Goal: Transaction & Acquisition: Book appointment/travel/reservation

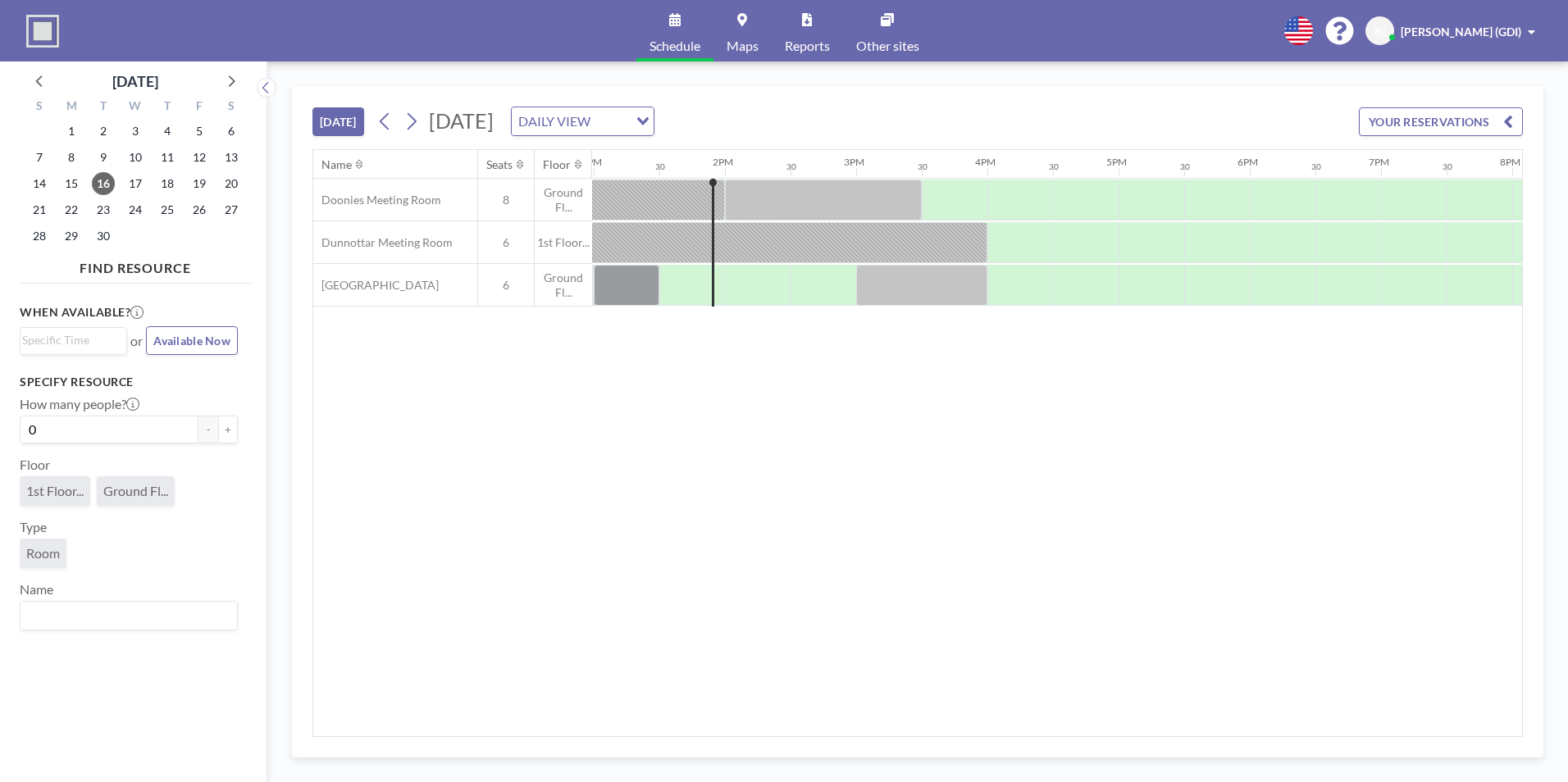
scroll to position [0, 1706]
click at [70, 343] on input "Search for option" at bounding box center [70, 341] width 96 height 20
click at [235, 374] on div "When available? Loading... 2:00 pm 2:30 pm 3:00 pm 3:30 pm 4:00 pm 4:30 pm 5:00…" at bounding box center [135, 520] width 231 height 459
click at [167, 177] on span "18" at bounding box center [167, 184] width 23 height 23
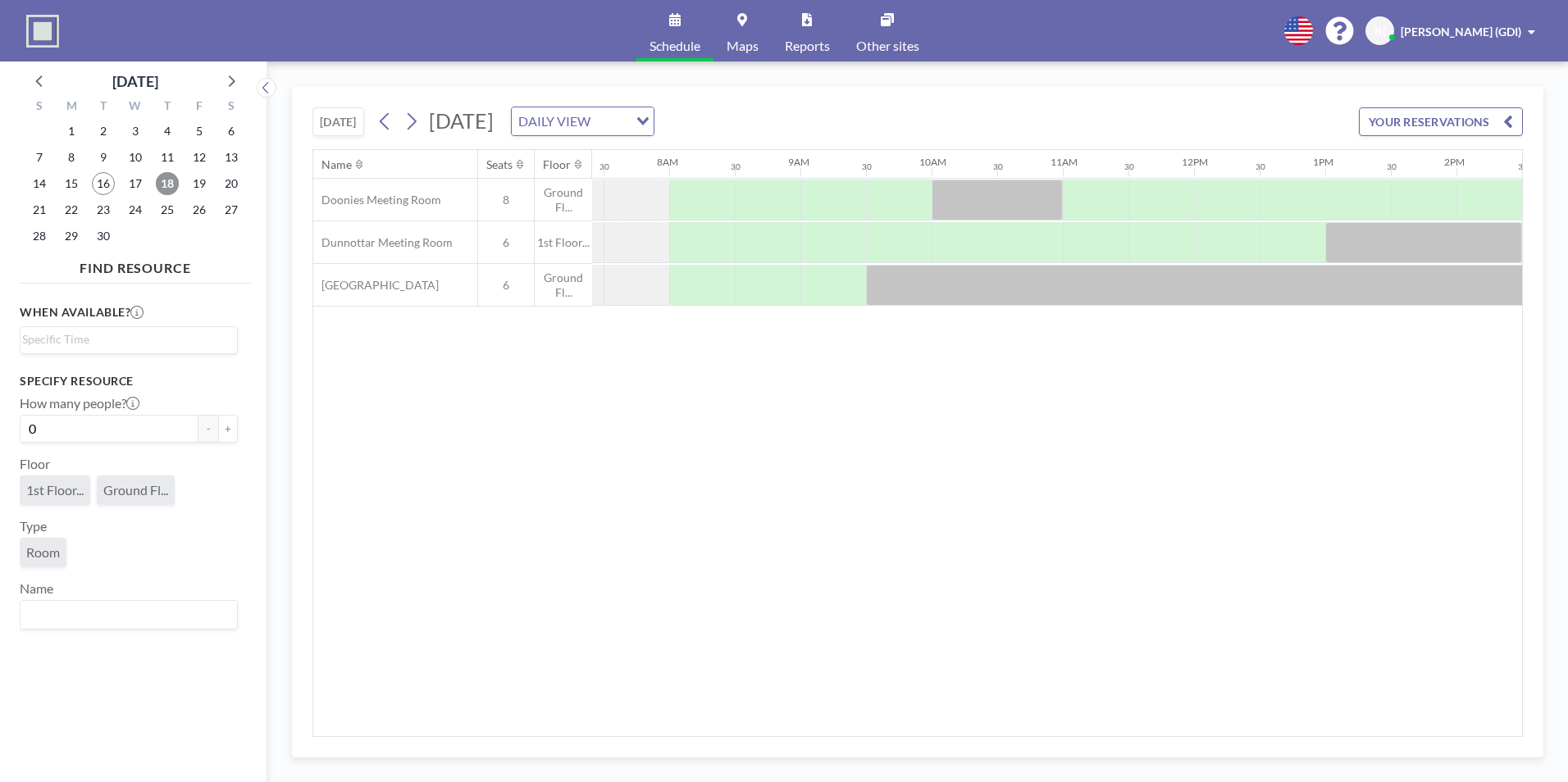
scroll to position [0, 984]
click at [223, 431] on button "+" at bounding box center [228, 429] width 20 height 28
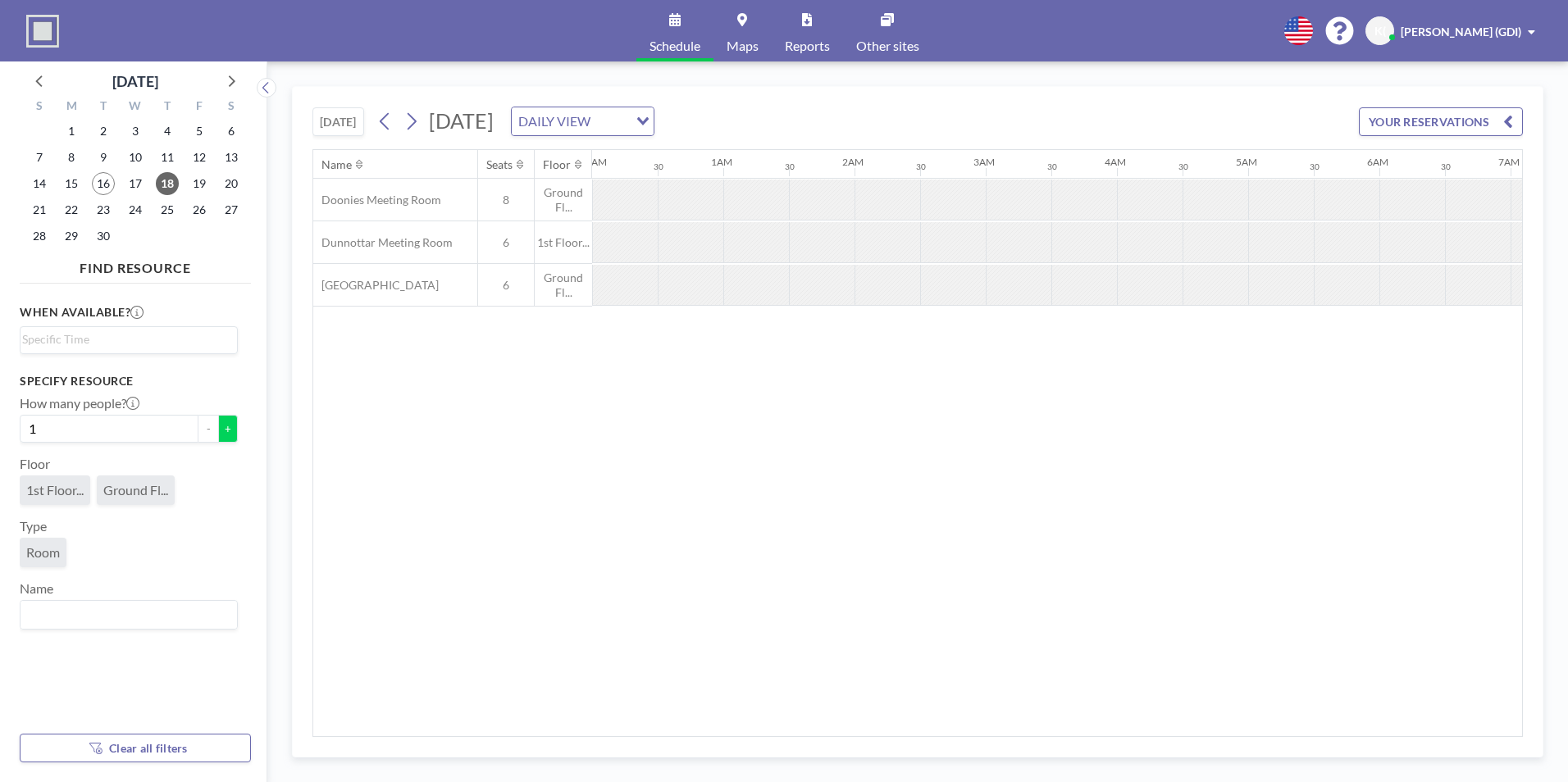
scroll to position [0, 0]
click at [223, 431] on button "+" at bounding box center [228, 429] width 20 height 28
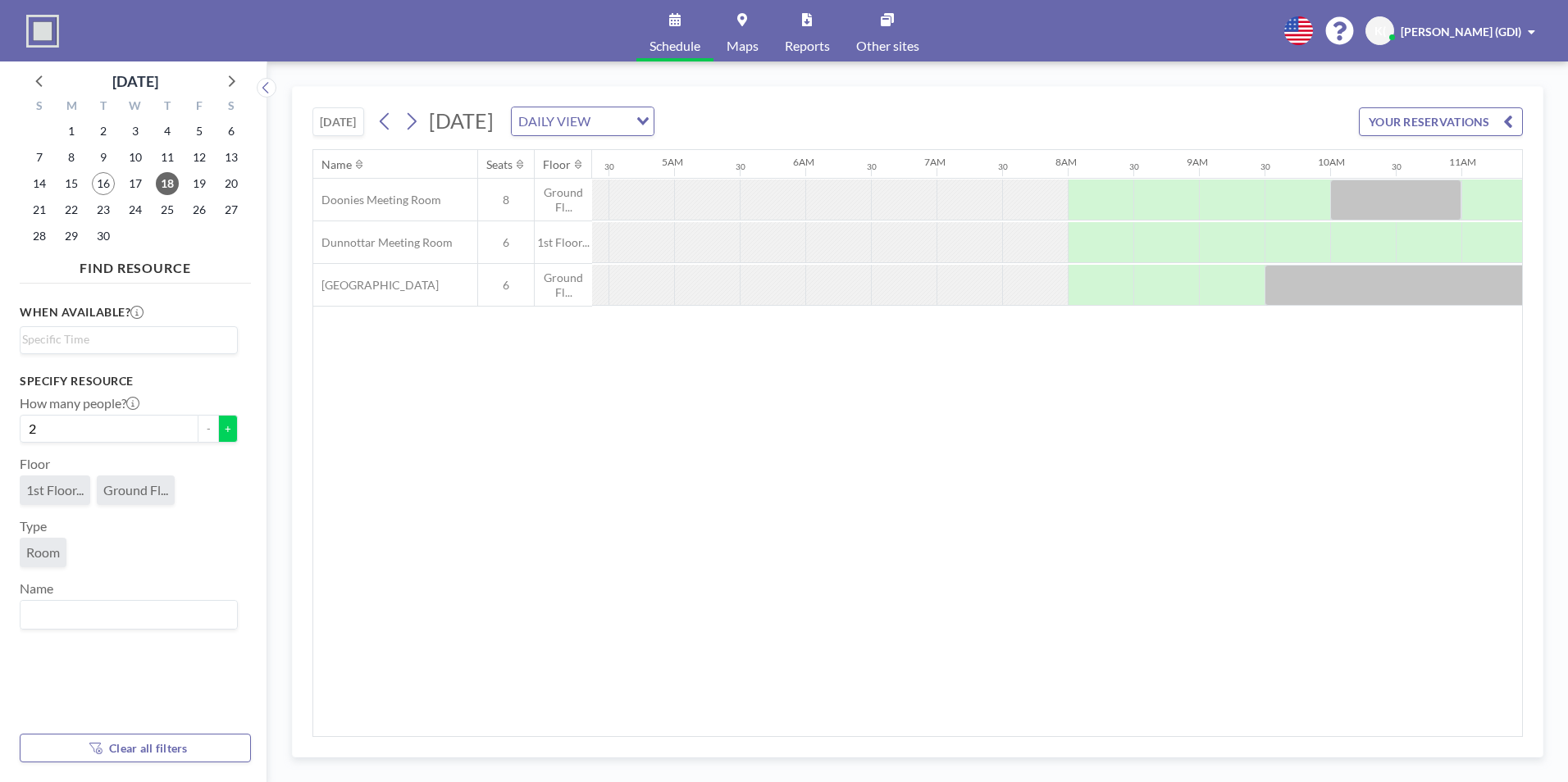
click at [223, 431] on button "+" at bounding box center [228, 429] width 20 height 28
type input "3"
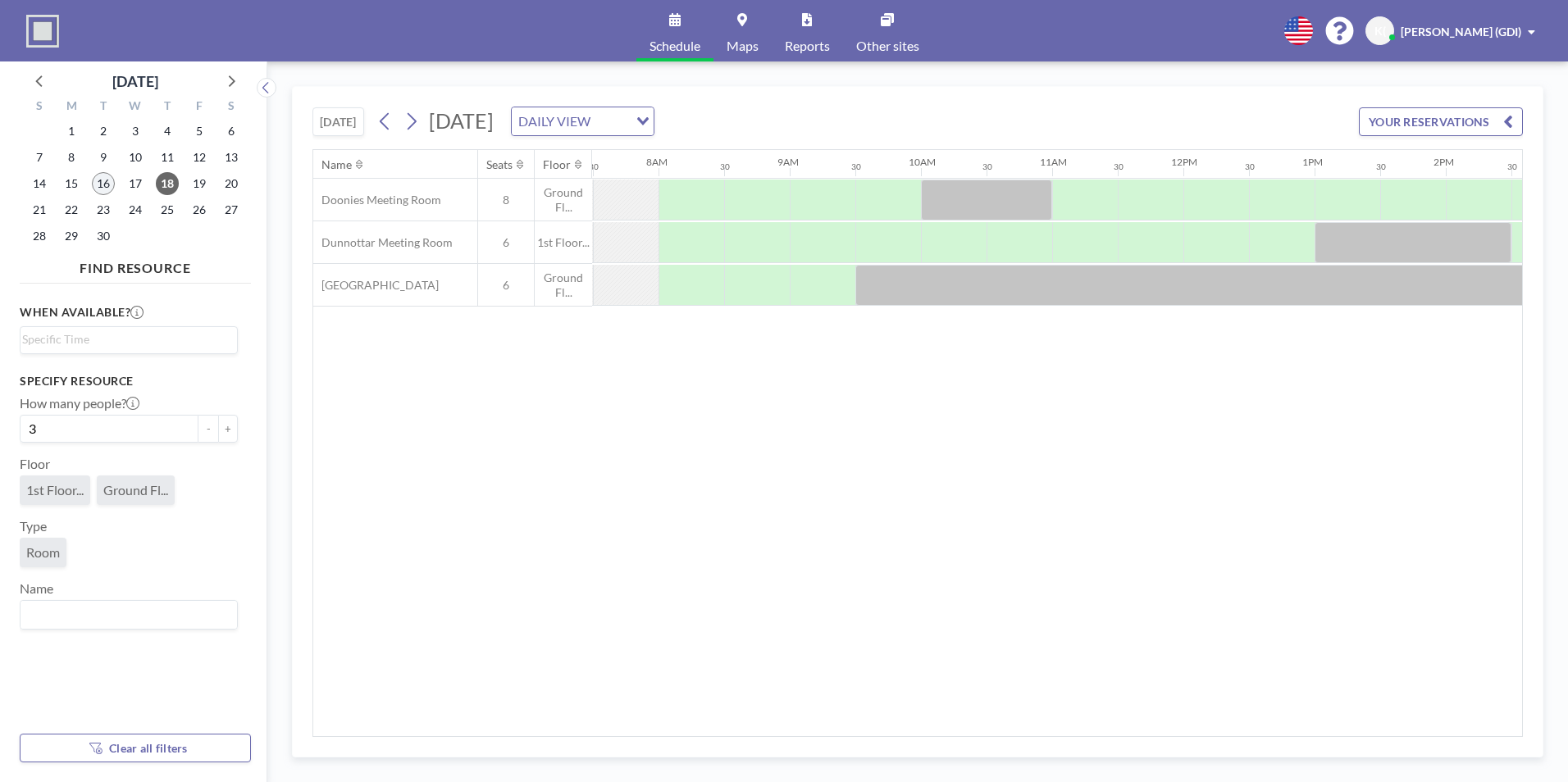
scroll to position [0, 984]
click at [188, 342] on input "Search for option" at bounding box center [126, 340] width 206 height 20
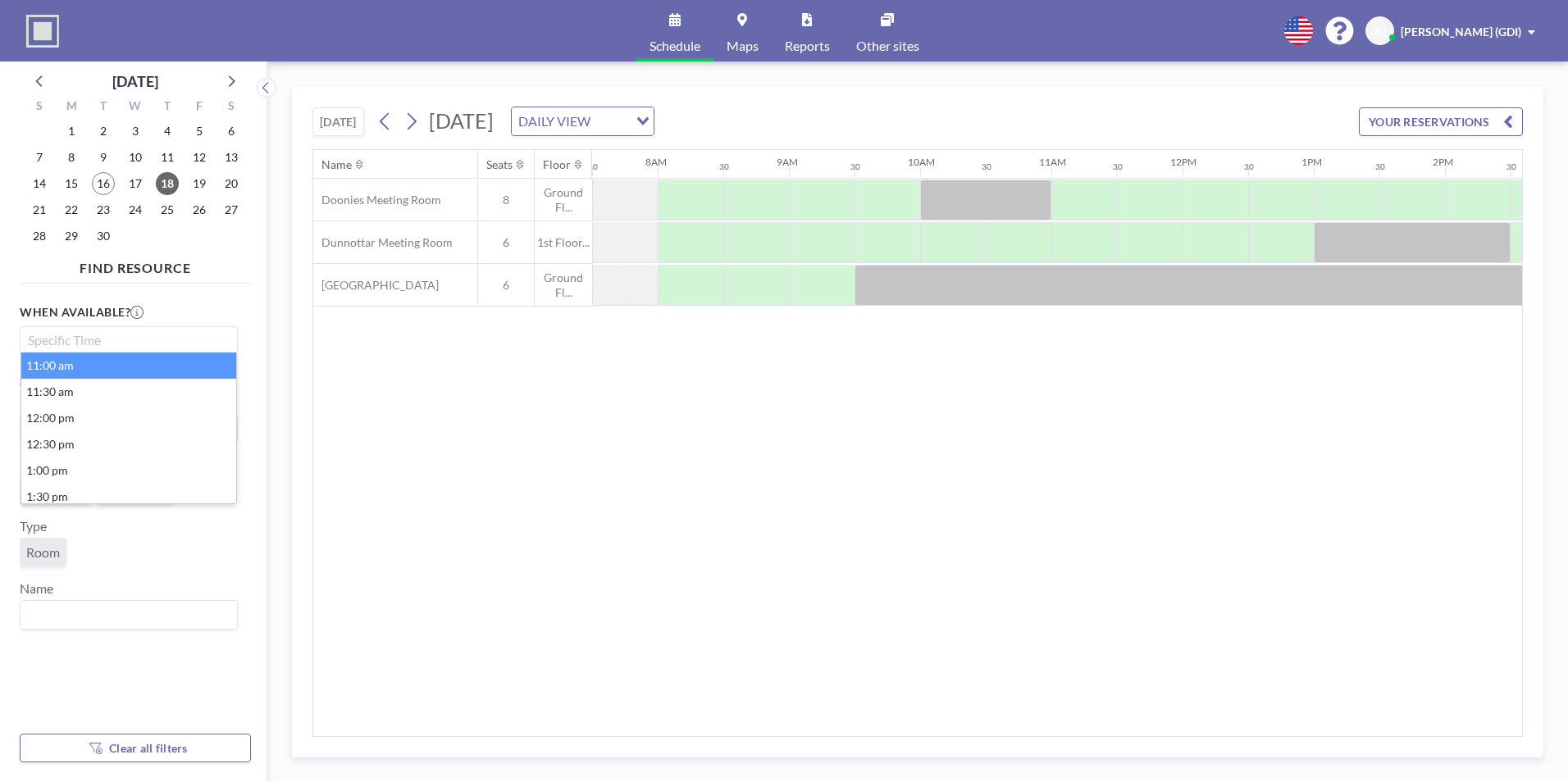
click at [54, 371] on li "11:00 am" at bounding box center [128, 365] width 214 height 26
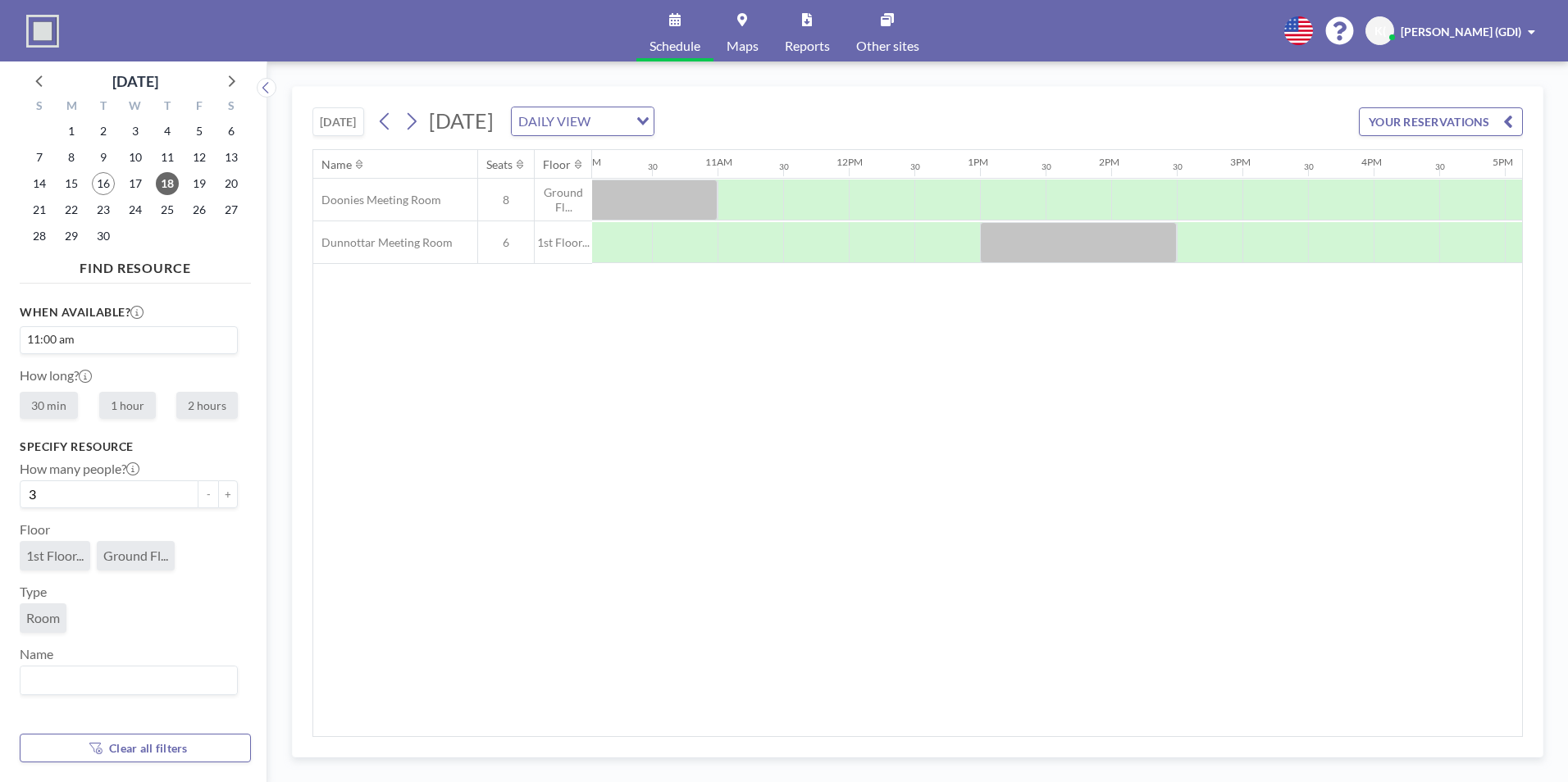
scroll to position [0, 1378]
click at [128, 405] on label "1 hour" at bounding box center [127, 405] width 56 height 27
radio input "true"
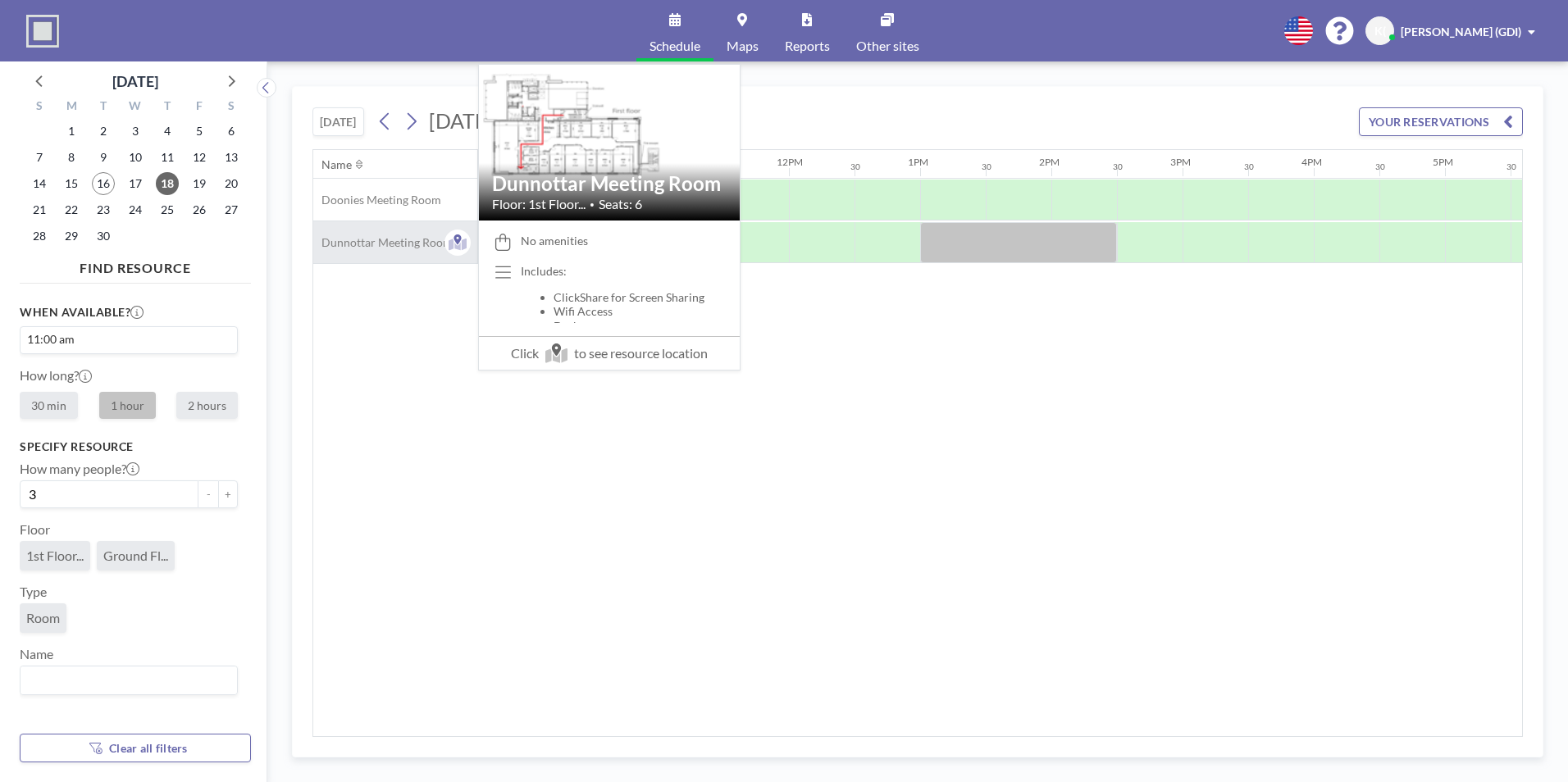
click at [368, 242] on span "Dunnottar Meeting Room" at bounding box center [382, 243] width 140 height 15
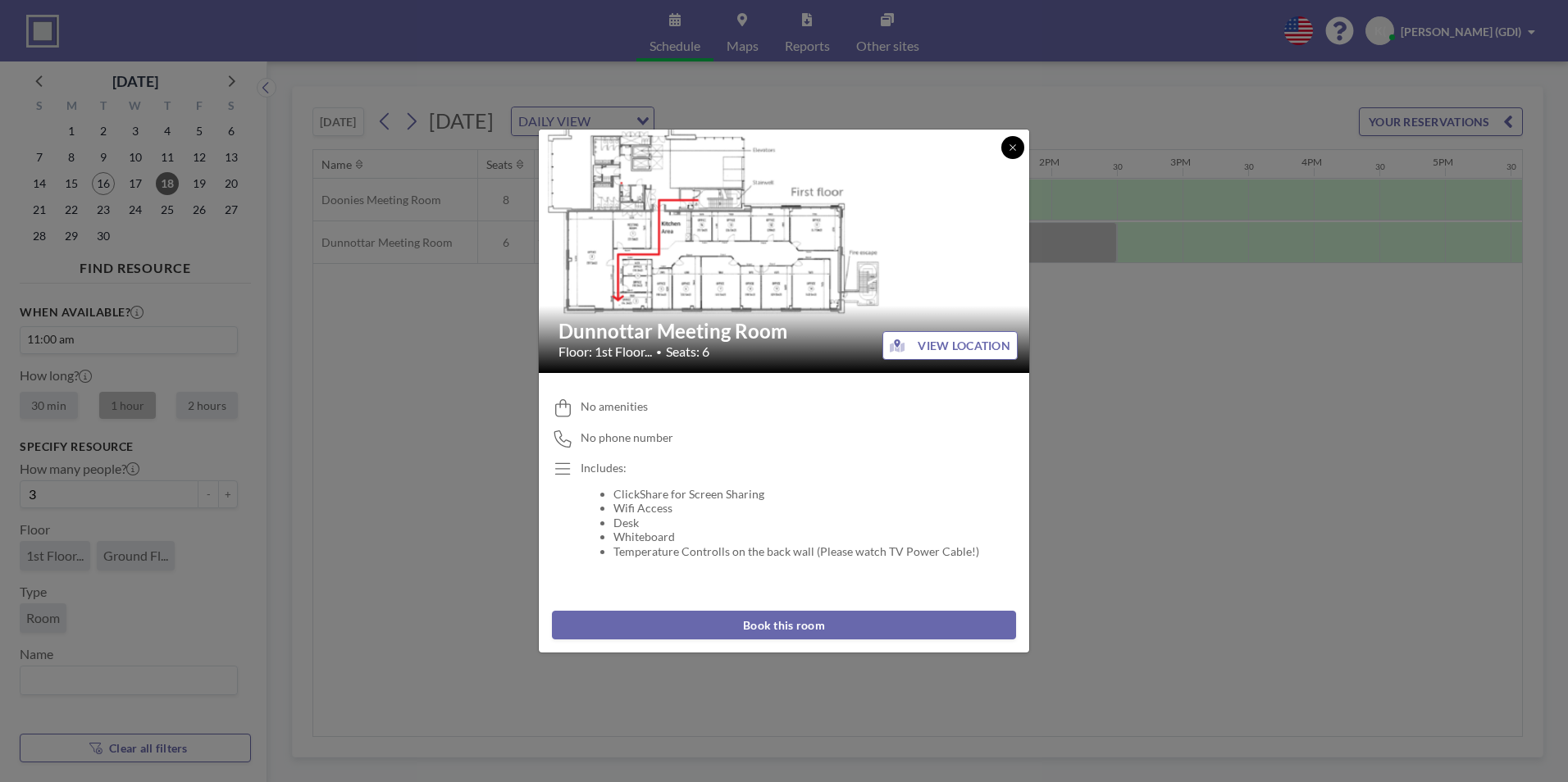
click at [1011, 148] on icon at bounding box center [1013, 147] width 10 height 10
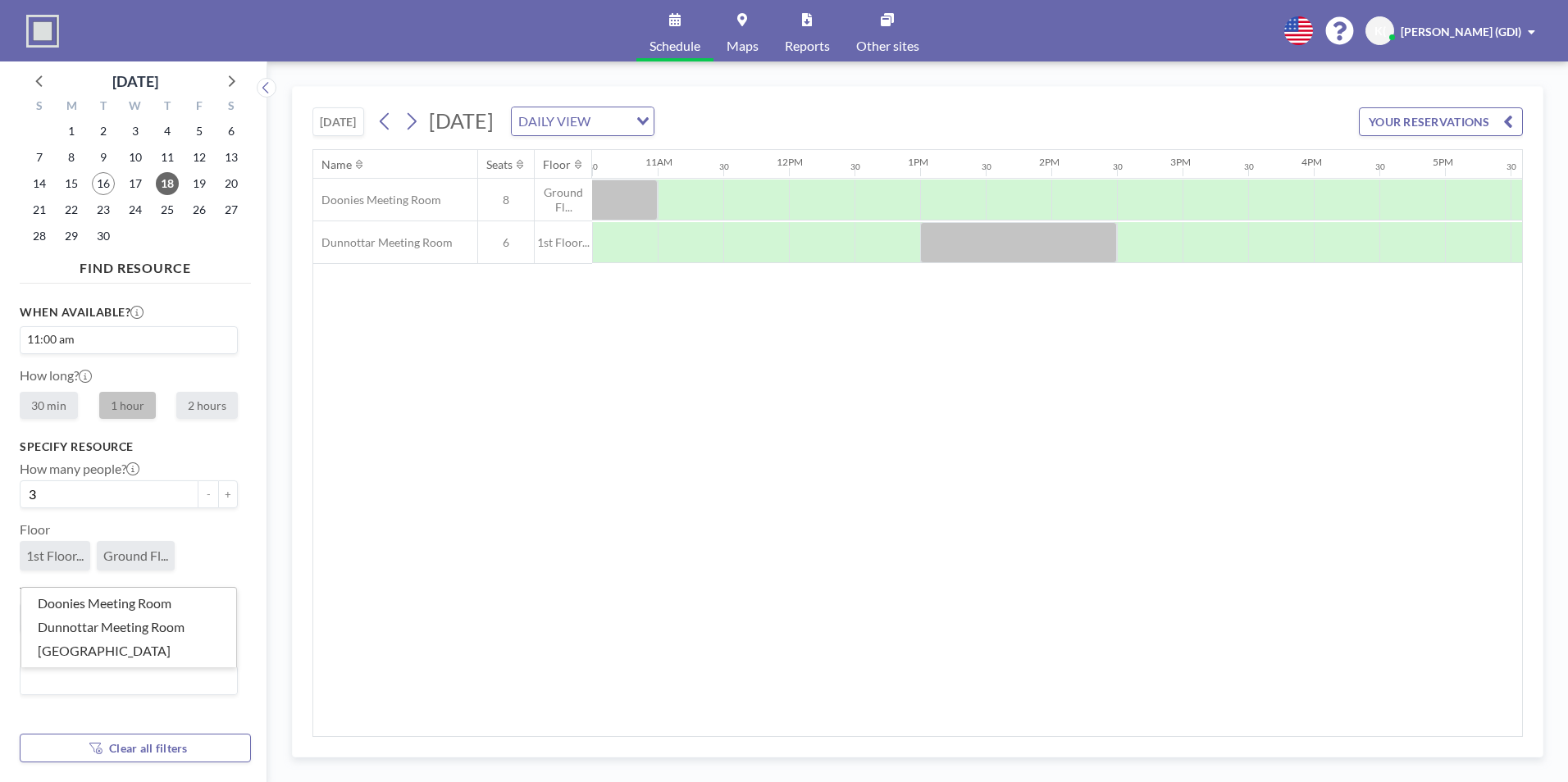
click at [93, 680] on input "Search for option" at bounding box center [126, 680] width 206 height 22
click at [739, 615] on div "Name Seats Floor 12AM 30 1AM 30 2AM 30 3AM 30 4AM 30 5AM 30 6AM 30 7AM 30 8AM 3…" at bounding box center [917, 443] width 1208 height 586
click at [181, 687] on input "Search for option" at bounding box center [126, 680] width 206 height 22
type input "Kria"
drag, startPoint x: 155, startPoint y: 682, endPoint x: -4, endPoint y: 696, distance: 159.6
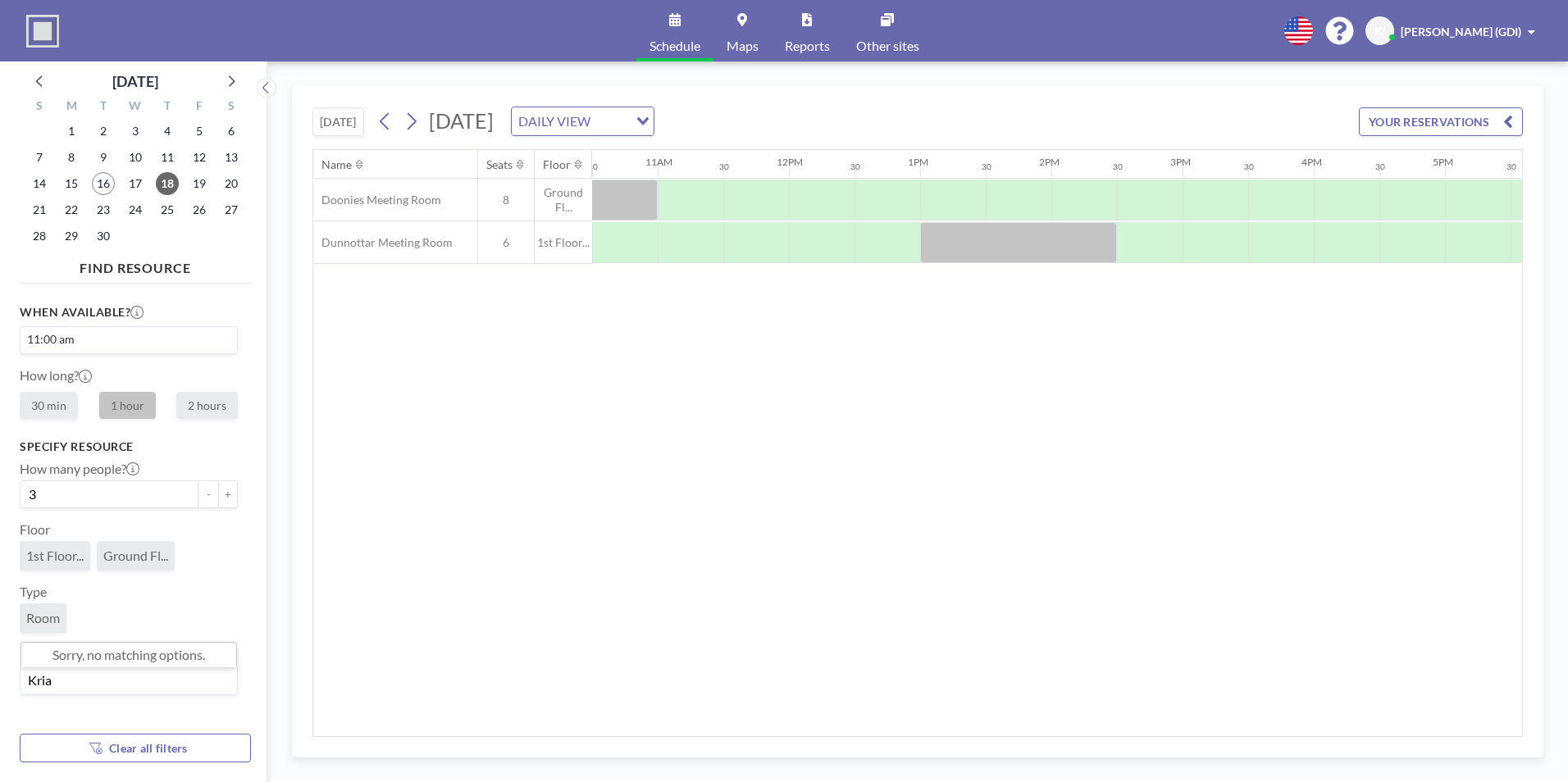
click at [0, 696] on html "Schedule Maps Reports Other sites English Polski 日本語 Española K( [PERSON_NAME] …" at bounding box center [784, 391] width 1568 height 782
click at [82, 627] on li "Dunnottar Meeting Room" at bounding box center [128, 627] width 214 height 23
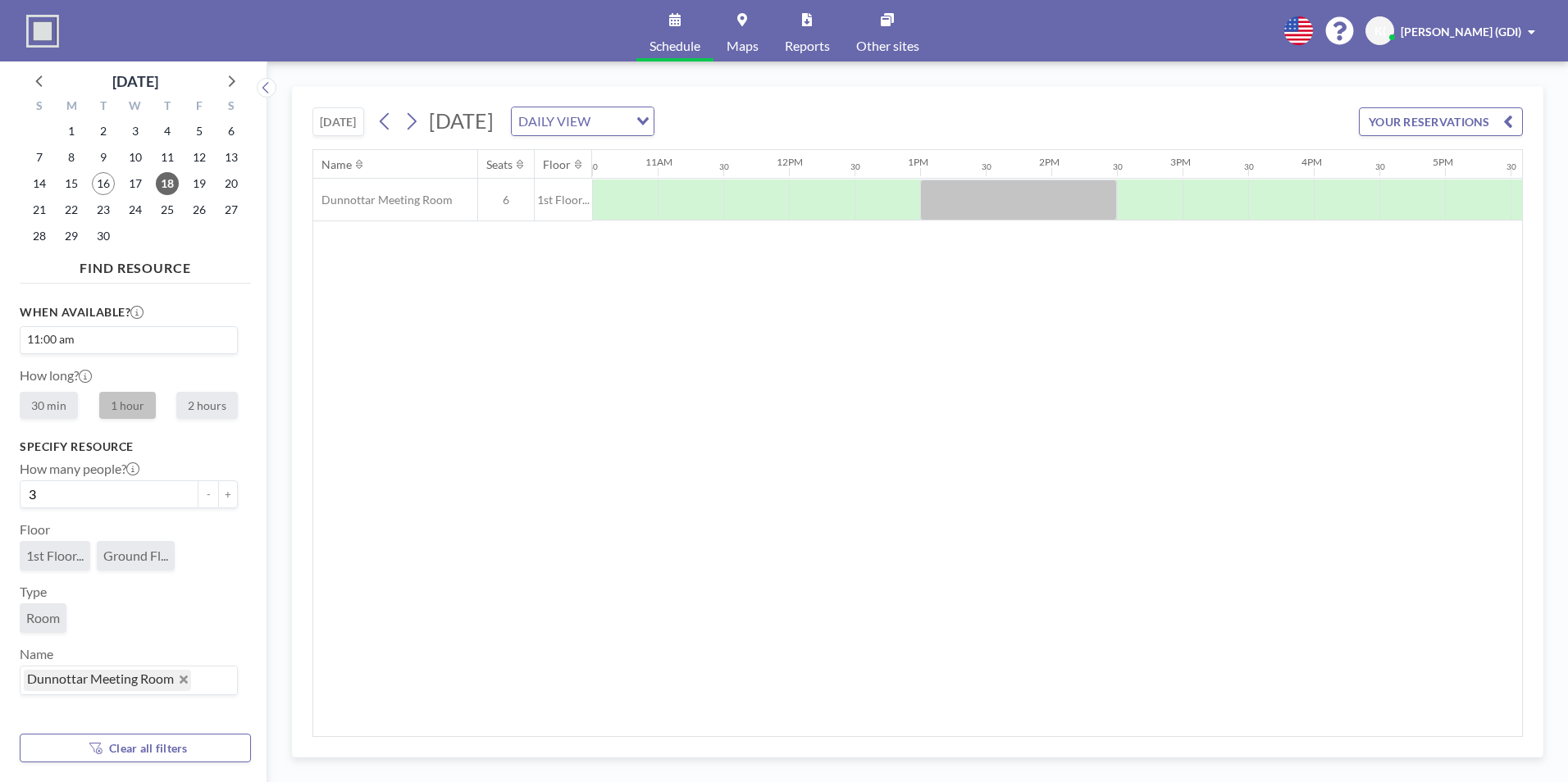
click at [196, 686] on input "Search for option" at bounding box center [211, 680] width 36 height 22
click at [180, 683] on span "Dunnottar Meeting Room" at bounding box center [107, 680] width 168 height 22
click at [181, 683] on icon "Deselect Dunnottar Meeting Room" at bounding box center [184, 679] width 8 height 8
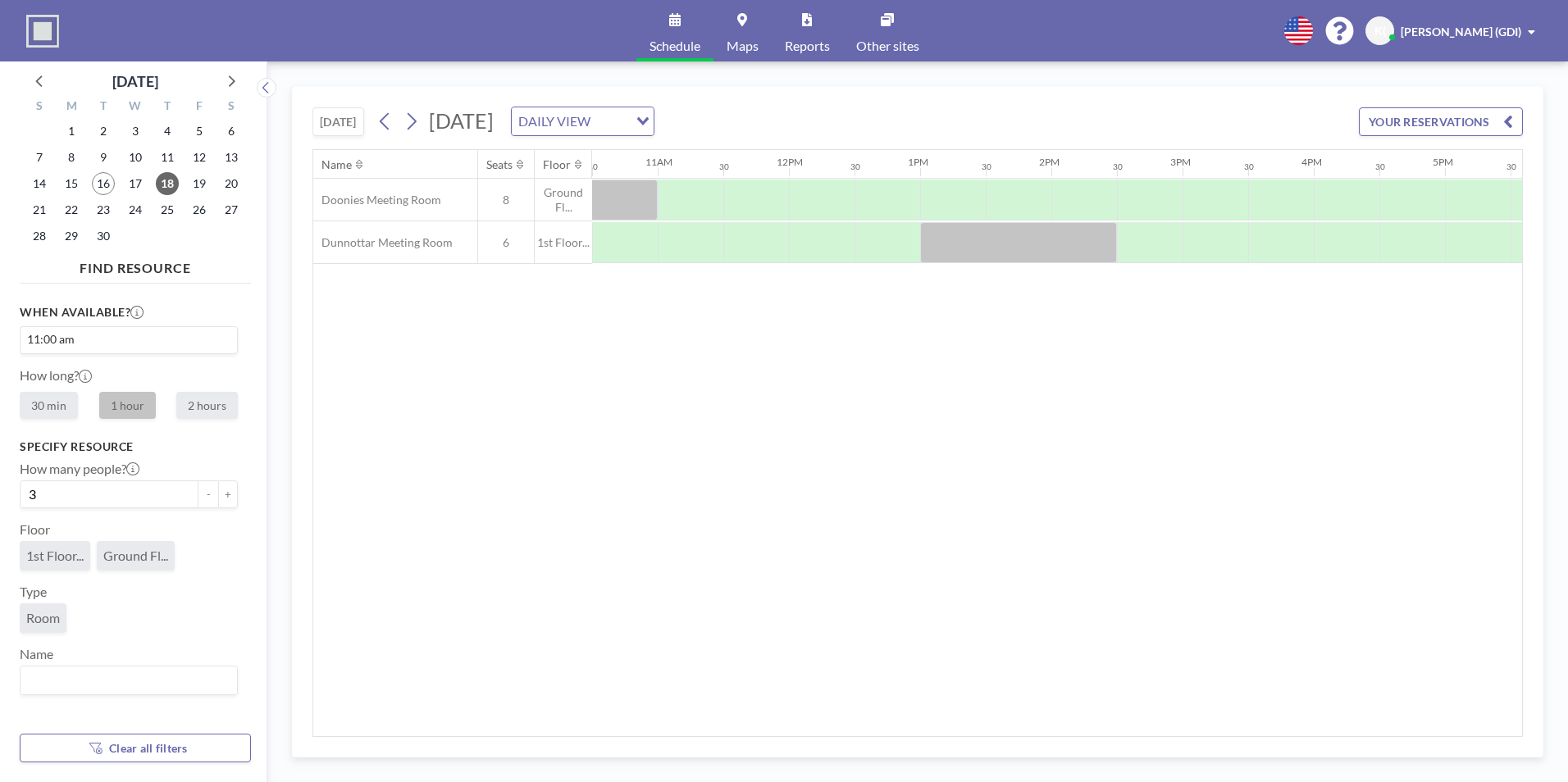
click at [123, 405] on label "1 hour" at bounding box center [127, 405] width 56 height 27
click at [169, 173] on span "18" at bounding box center [167, 184] width 23 height 23
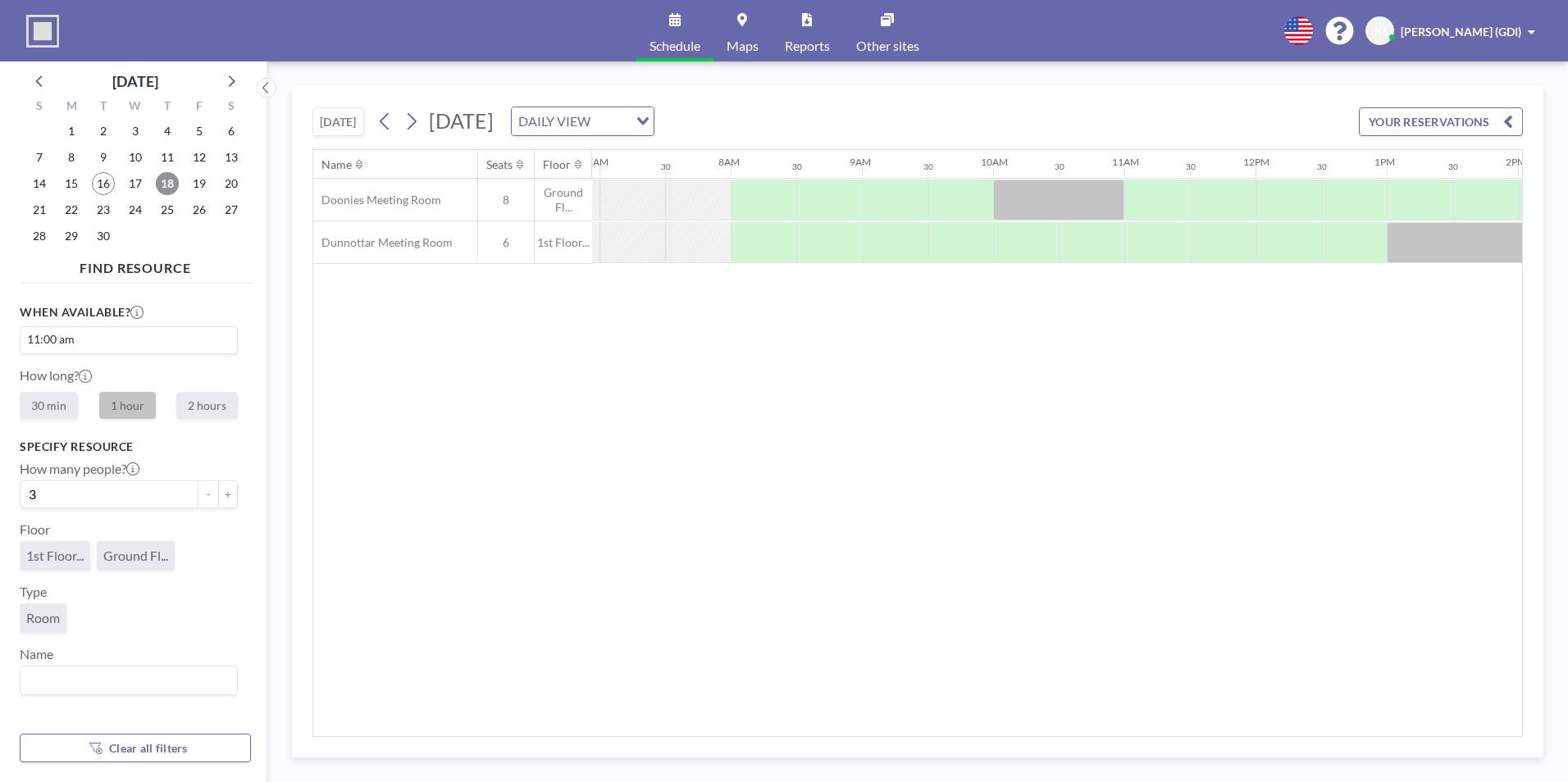
scroll to position [0, 984]
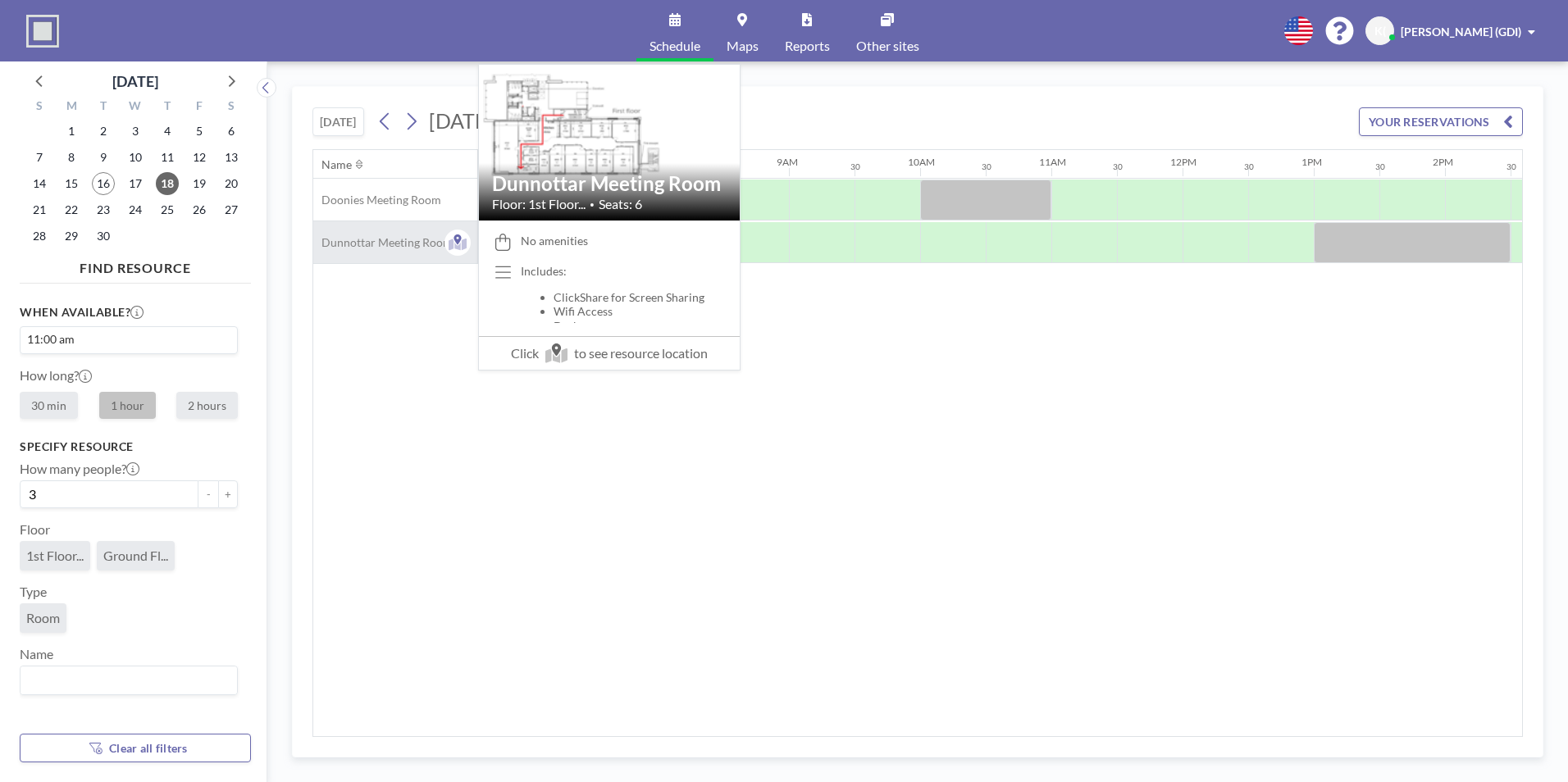
click at [418, 241] on span "Dunnottar Meeting Room" at bounding box center [382, 243] width 140 height 15
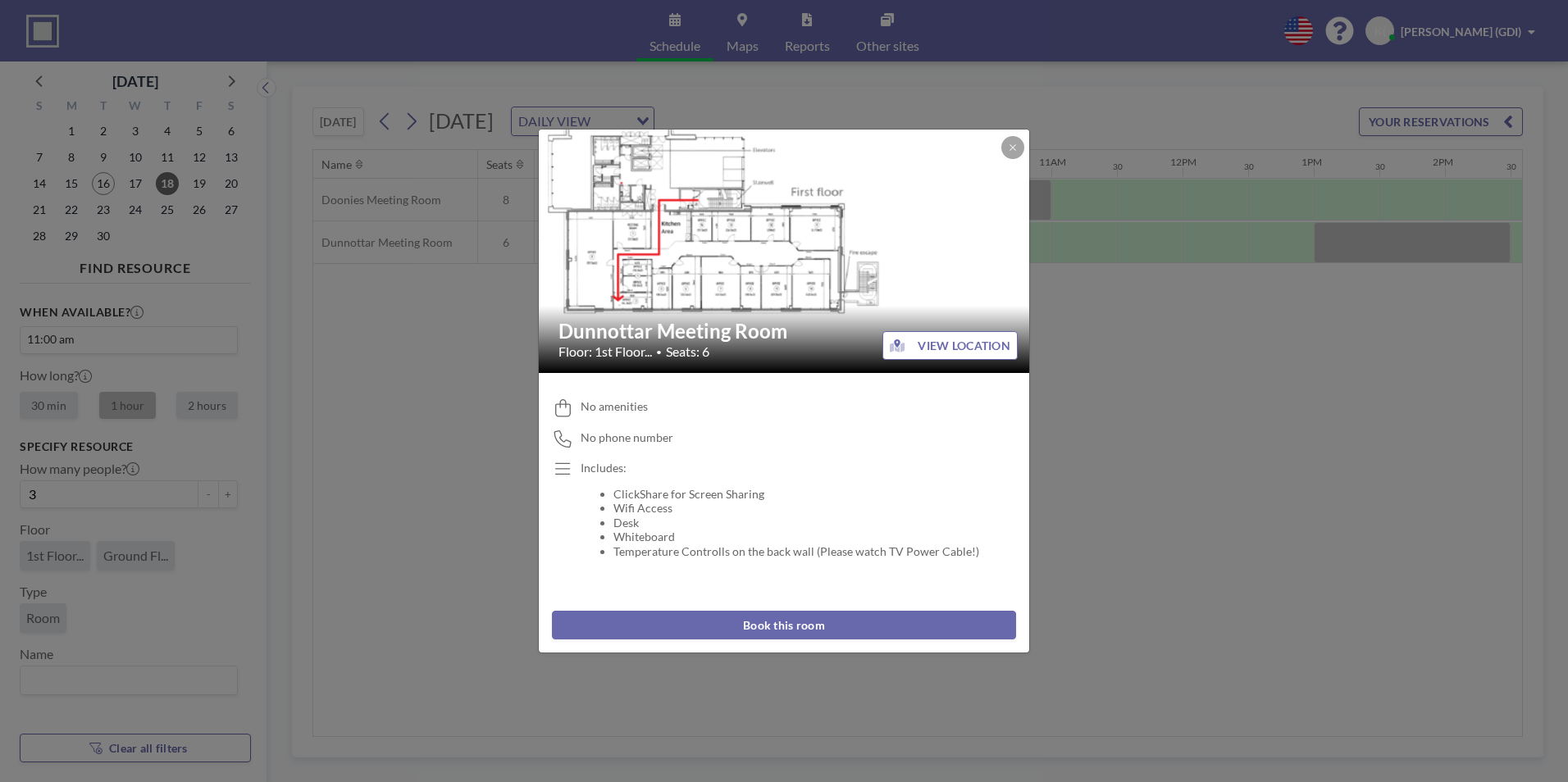
click at [778, 627] on button "Book this room" at bounding box center [783, 625] width 464 height 29
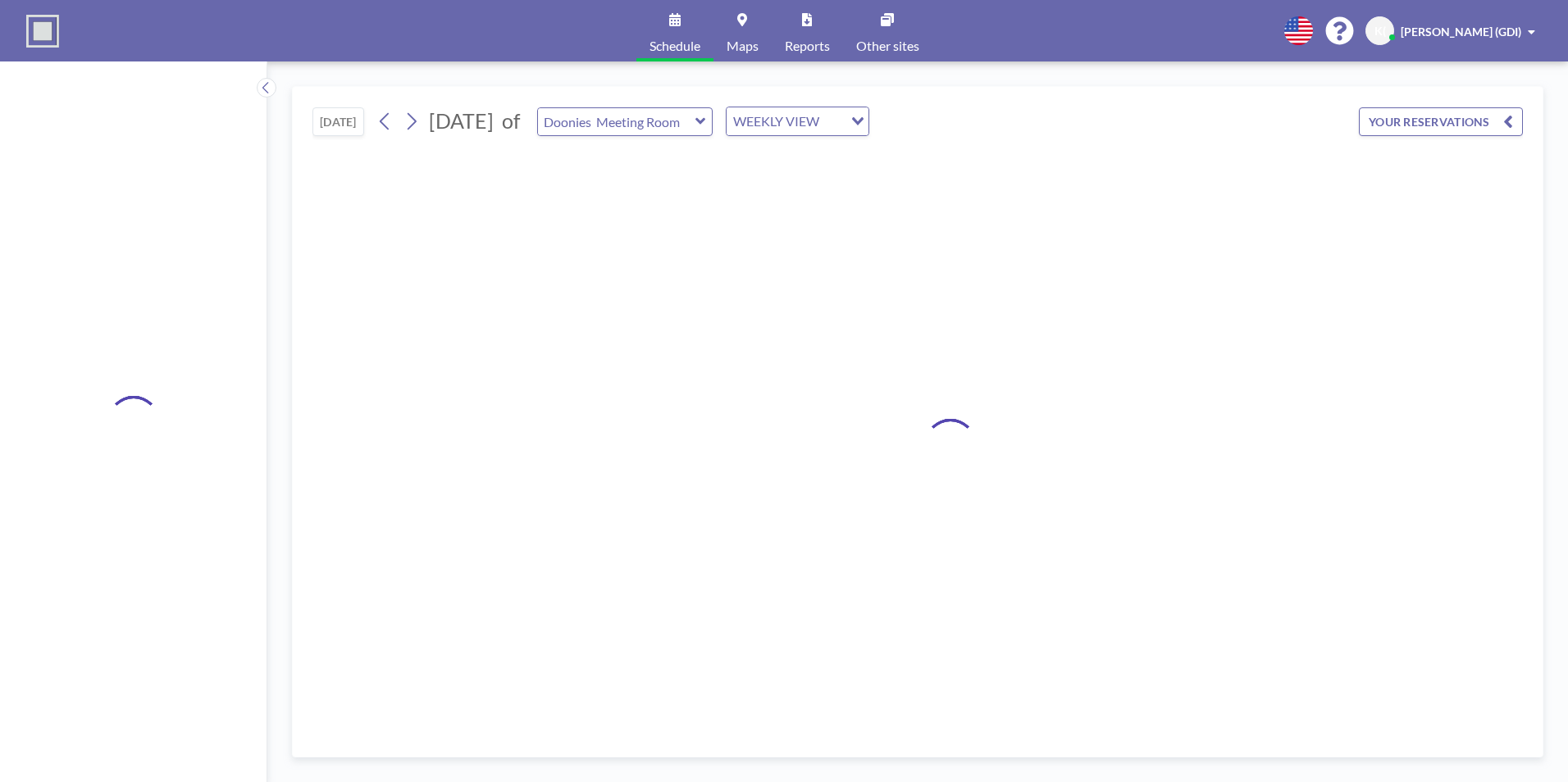
type input "Dunnottar Meeting Room"
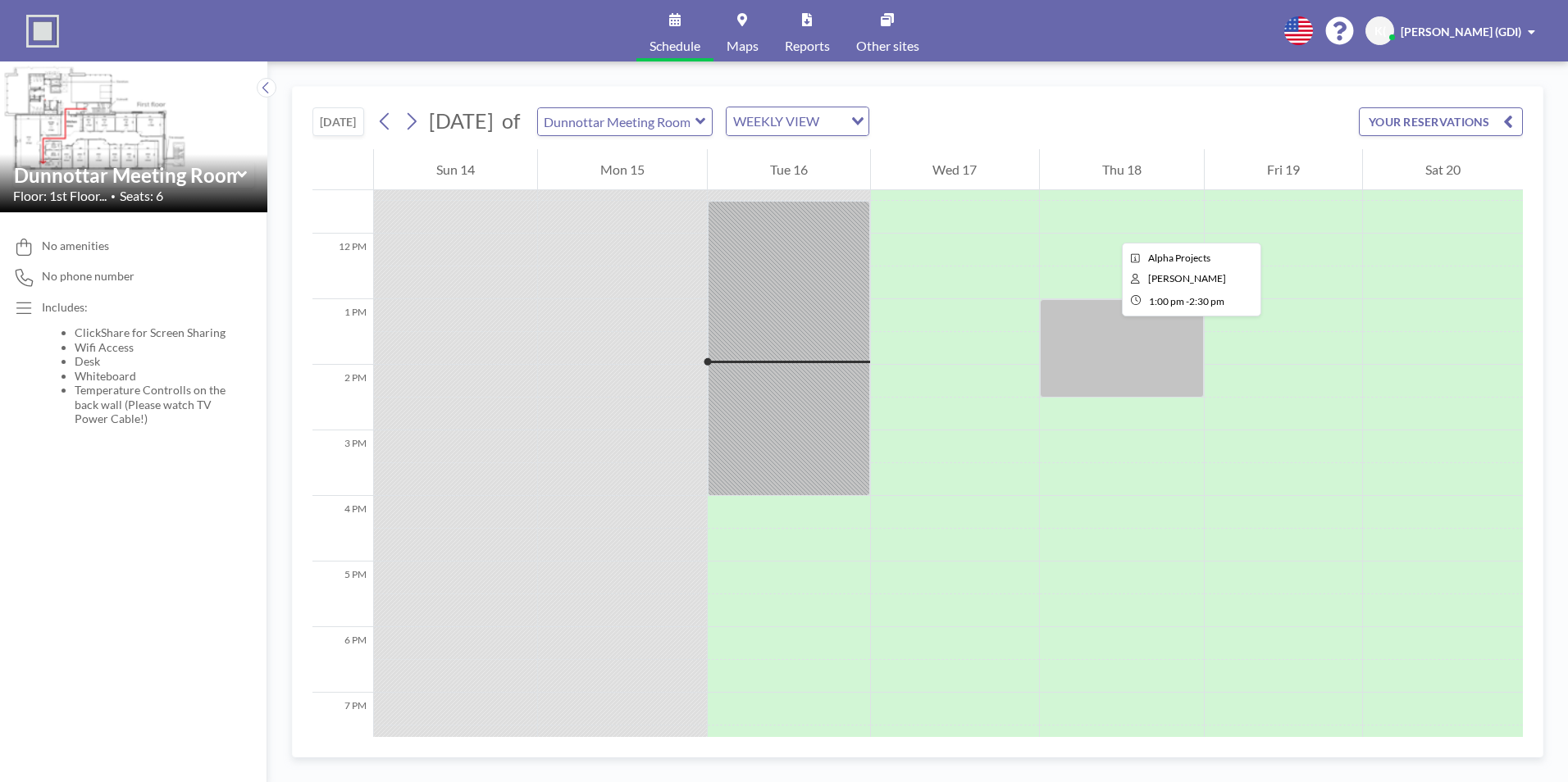
scroll to position [607, 0]
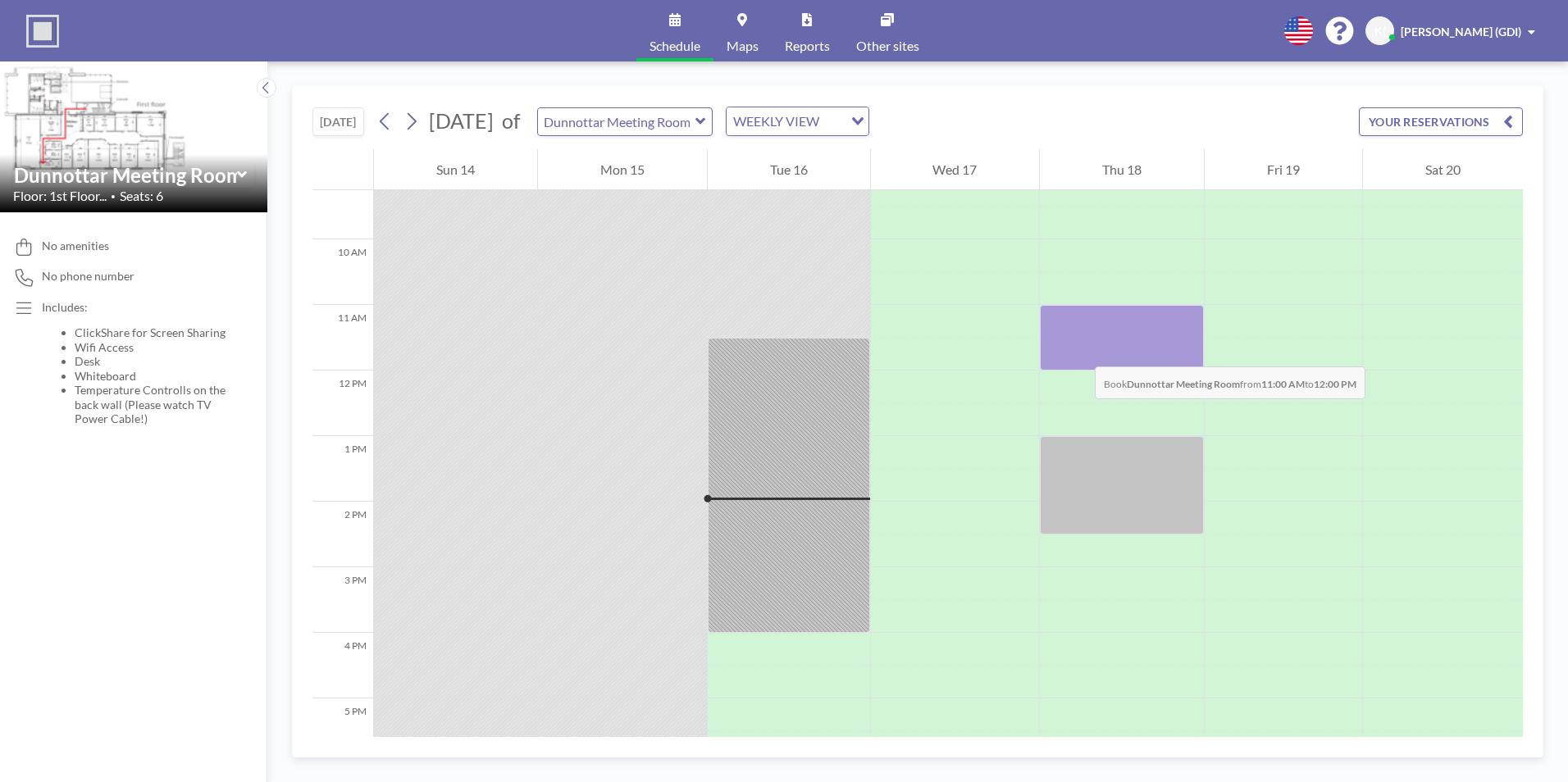
drag, startPoint x: 1072, startPoint y: 314, endPoint x: 1078, endPoint y: 350, distance: 36.5
click at [1078, 350] on div at bounding box center [1121, 338] width 164 height 66
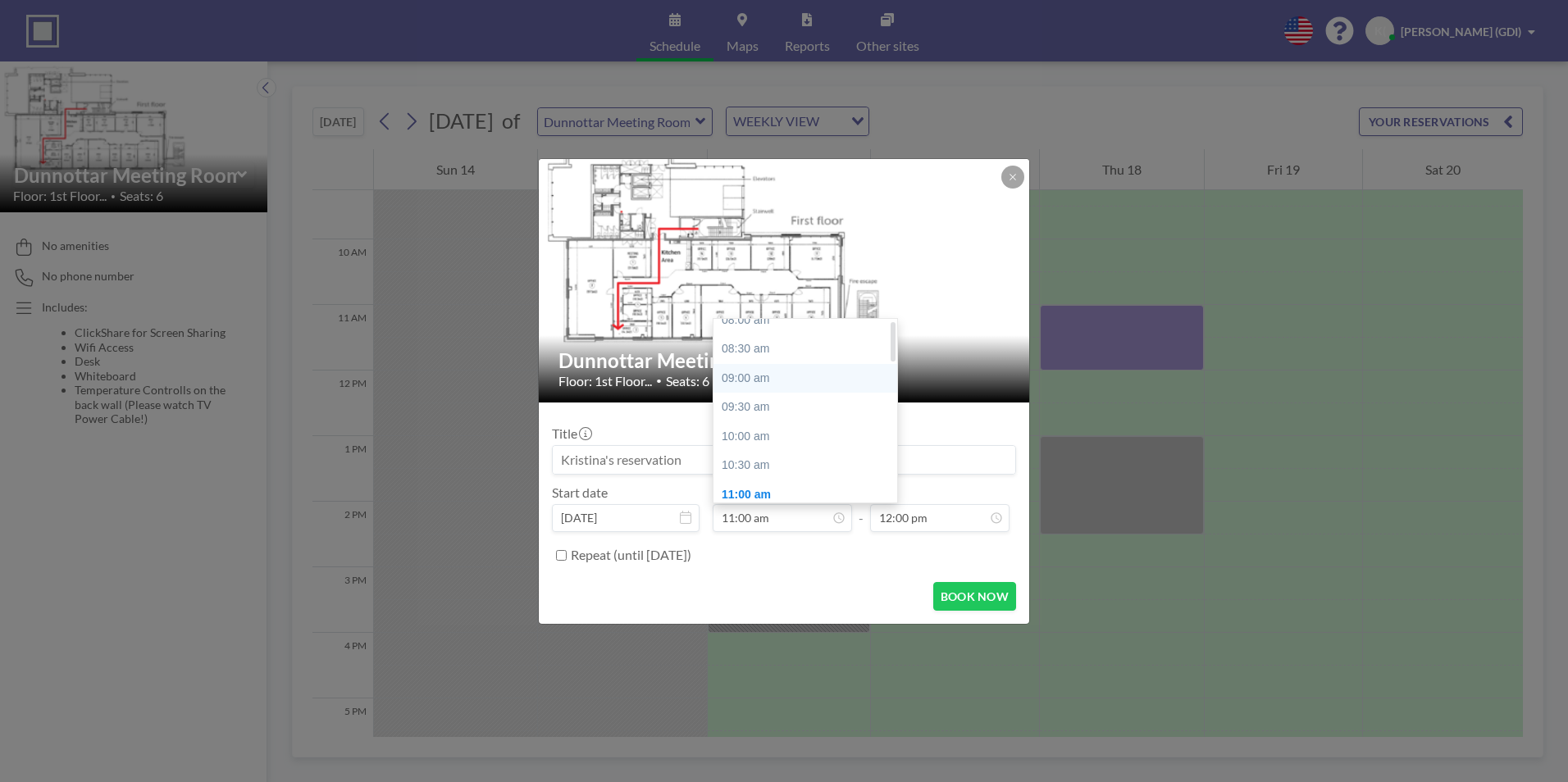
scroll to position [11, 0]
click at [741, 443] on div "10:00 am" at bounding box center [809, 439] width 192 height 30
type input "10:00 am"
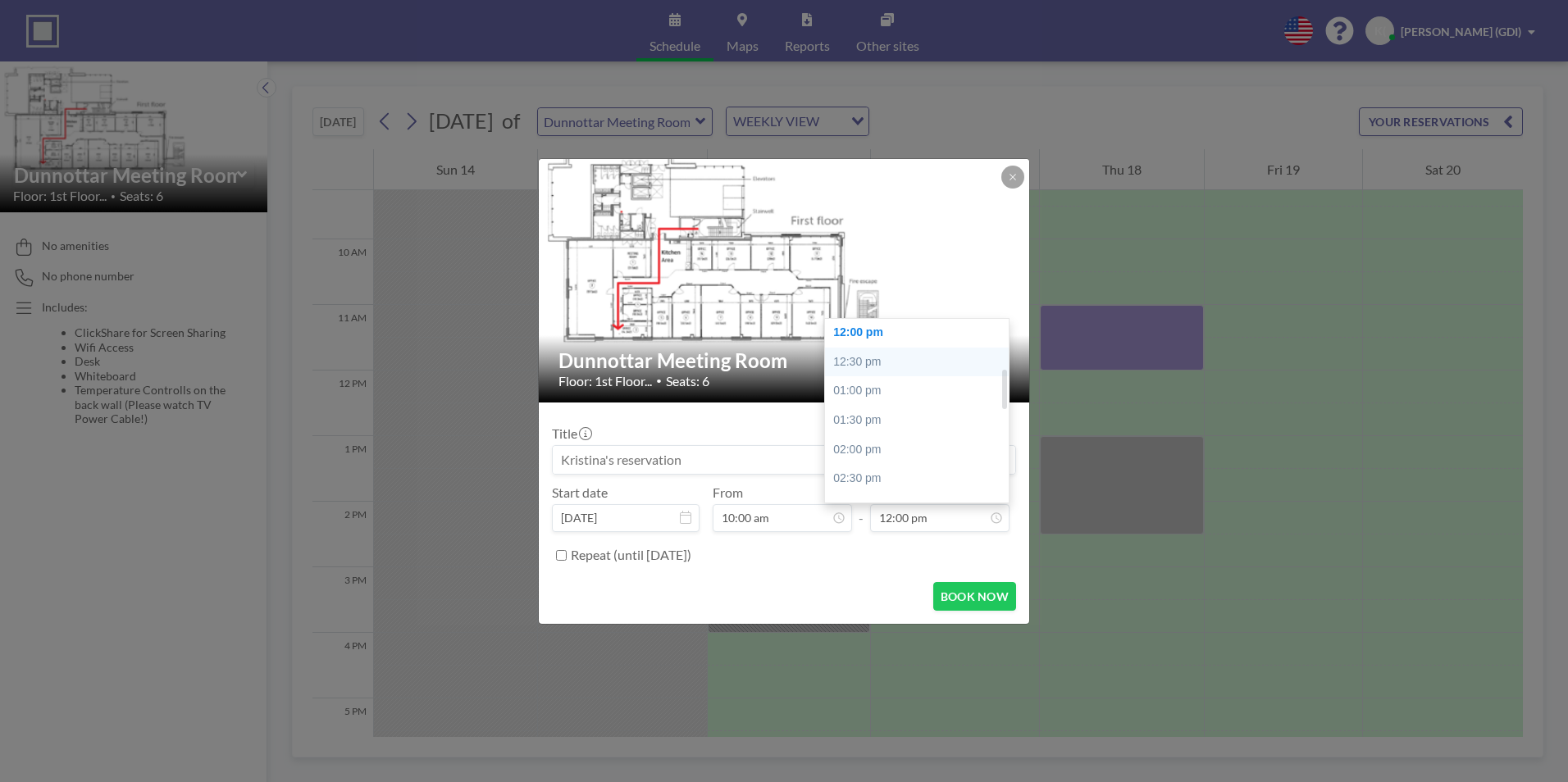
scroll to position [152, 0]
click at [856, 360] on div "11:00 am" at bounding box center [921, 357] width 192 height 30
type input "11:00 am"
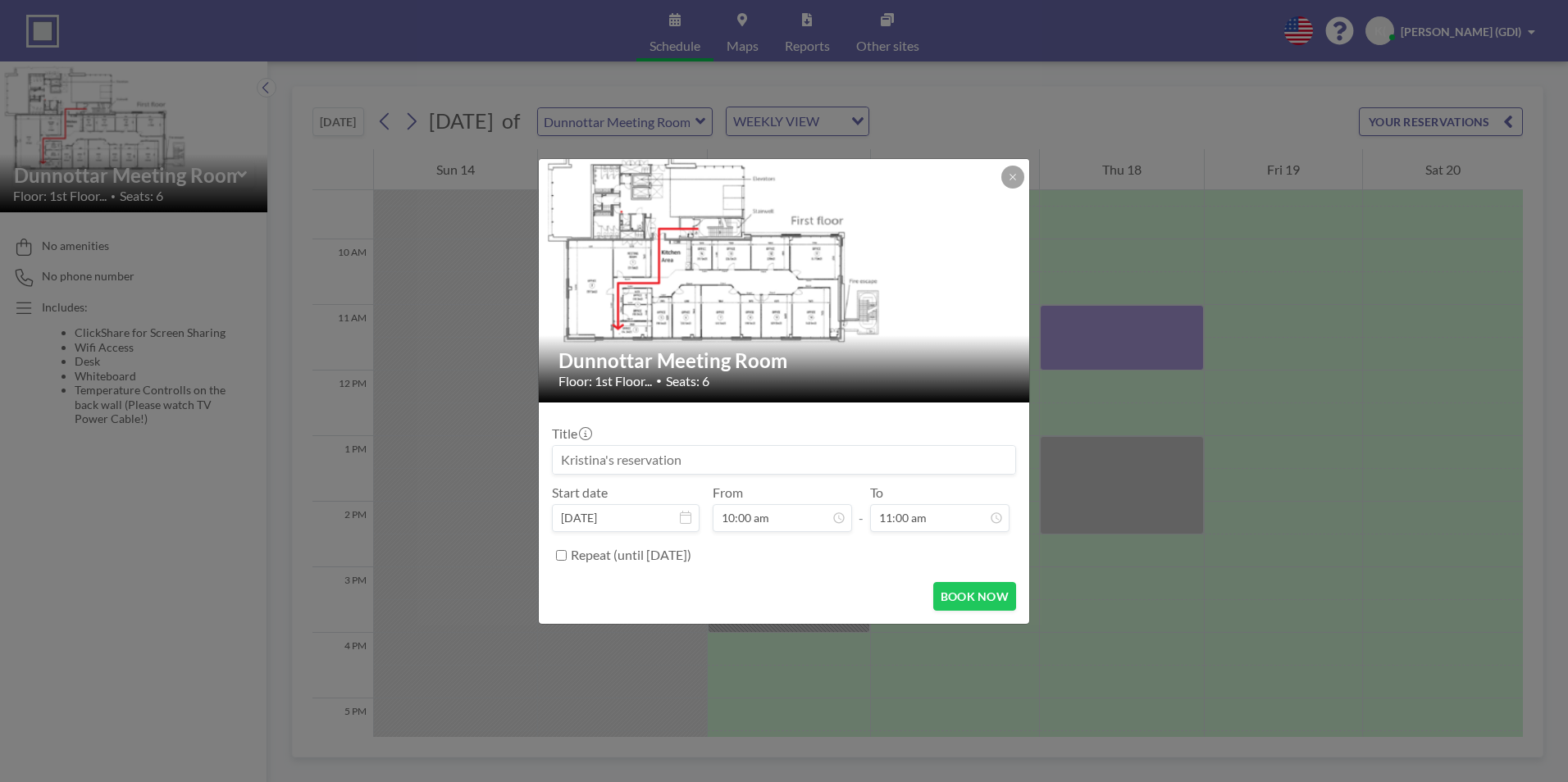
click at [721, 456] on input at bounding box center [784, 460] width 463 height 28
drag, startPoint x: 714, startPoint y: 457, endPoint x: 534, endPoint y: 451, distance: 180.1
click at [534, 451] on div "Dunnottar Meeting Room Floor: 1st Floor... • Seats: 6 Title Start date [DATE] F…" at bounding box center [784, 391] width 1568 height 782
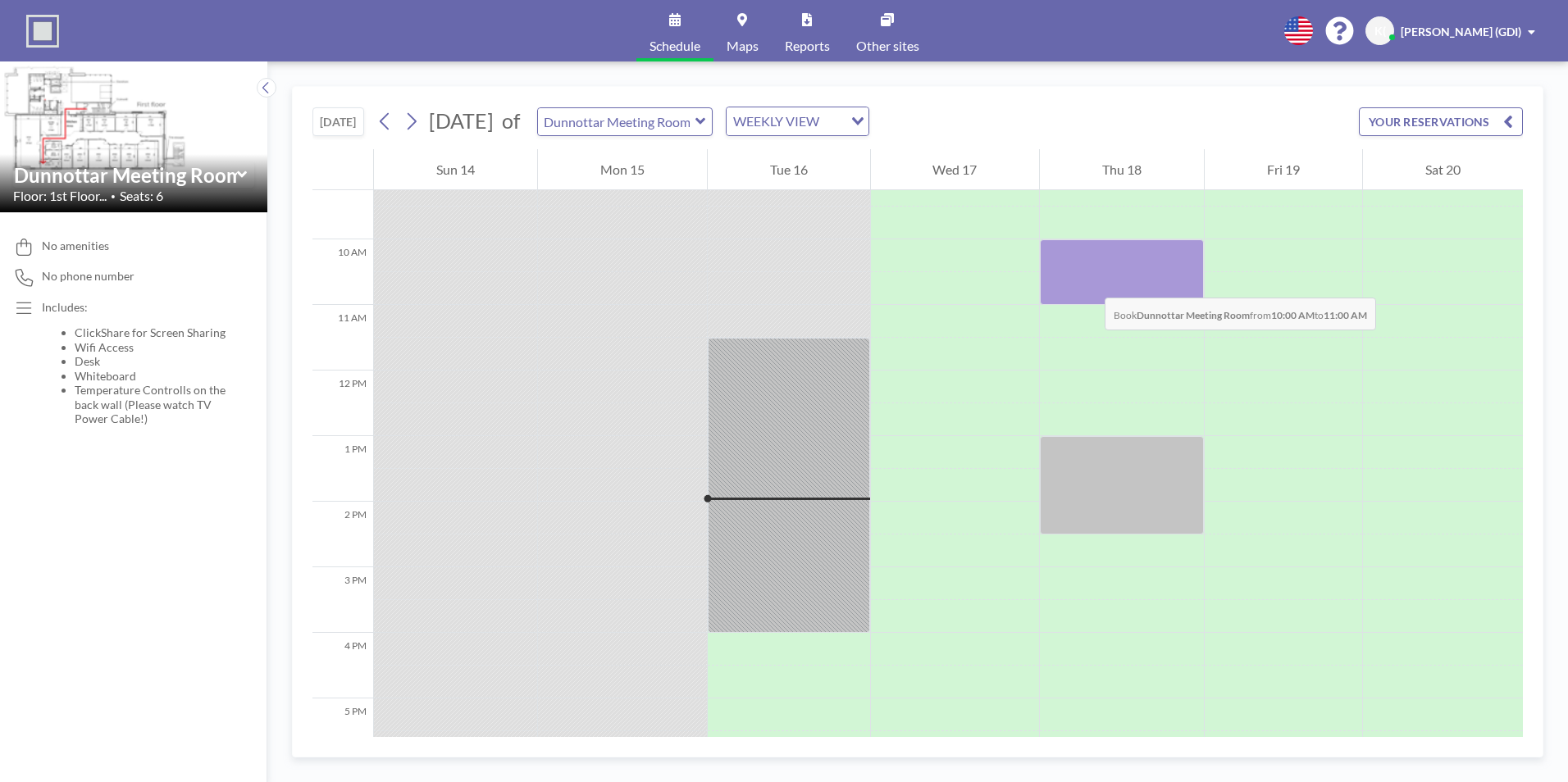
drag, startPoint x: 1084, startPoint y: 252, endPoint x: 1088, endPoint y: 281, distance: 29.3
click at [1088, 281] on div at bounding box center [1121, 273] width 164 height 66
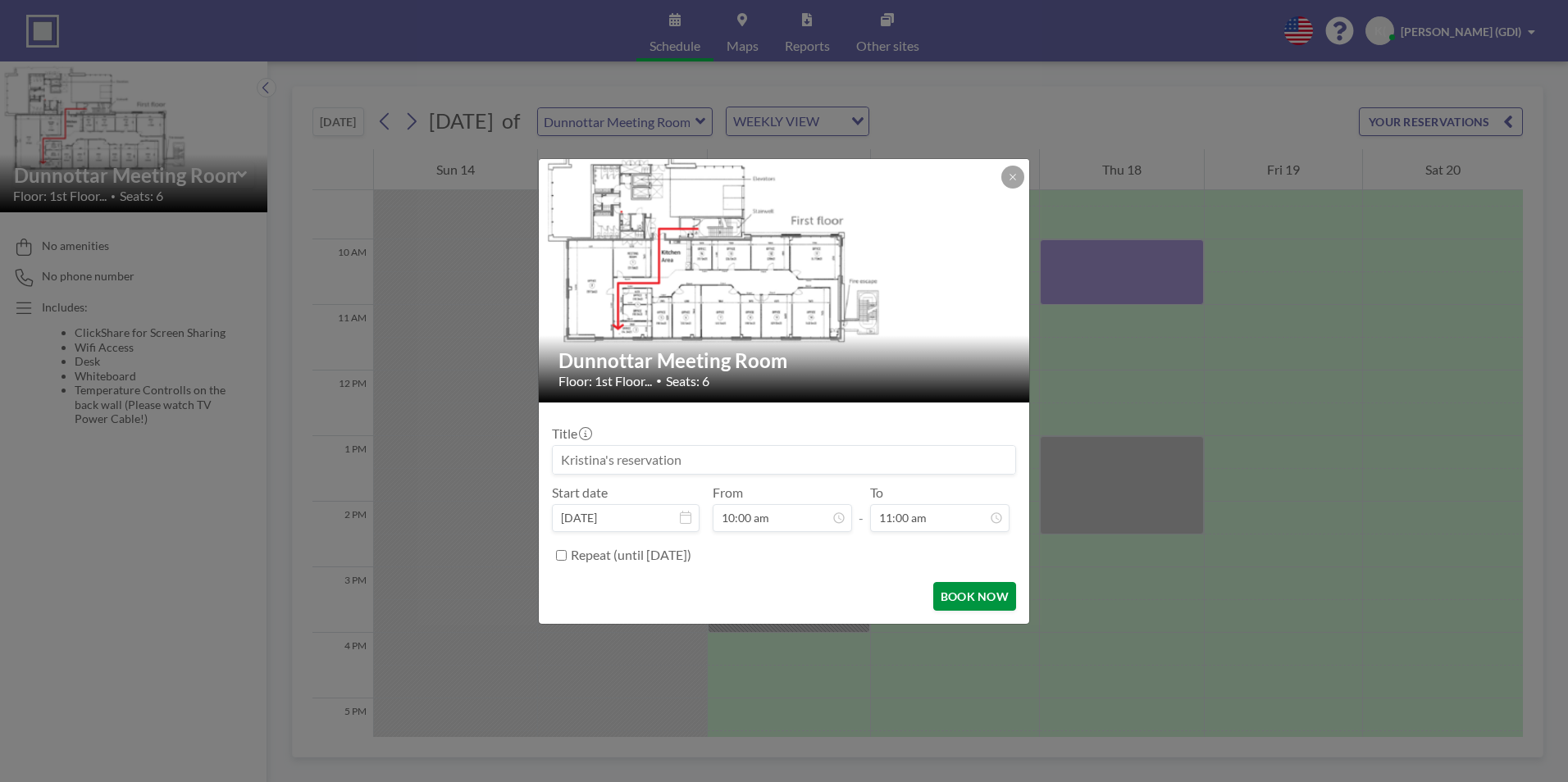
click at [990, 597] on button "BOOK NOW" at bounding box center [974, 596] width 82 height 29
